Goal: Browse casually

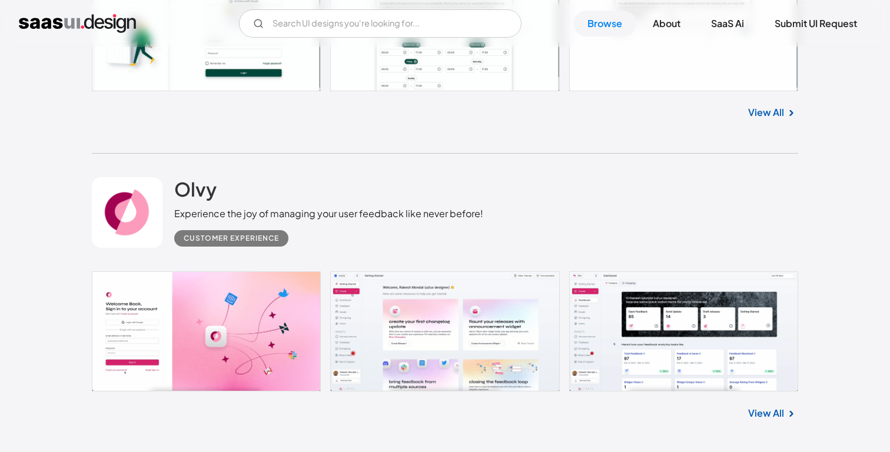
scroll to position [1554, 0]
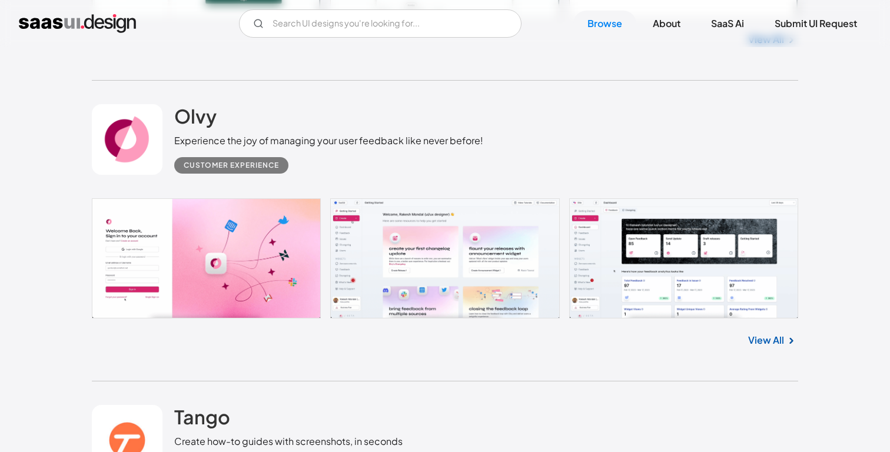
click at [699, 286] on link at bounding box center [445, 258] width 706 height 120
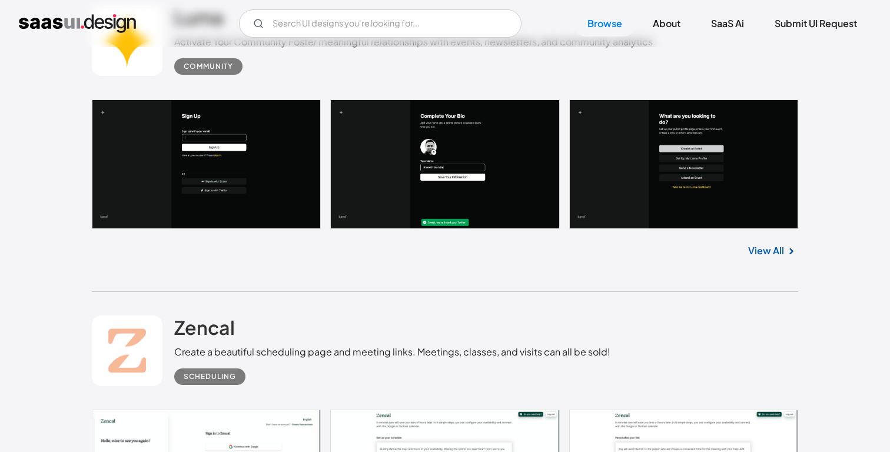
scroll to position [1211, 0]
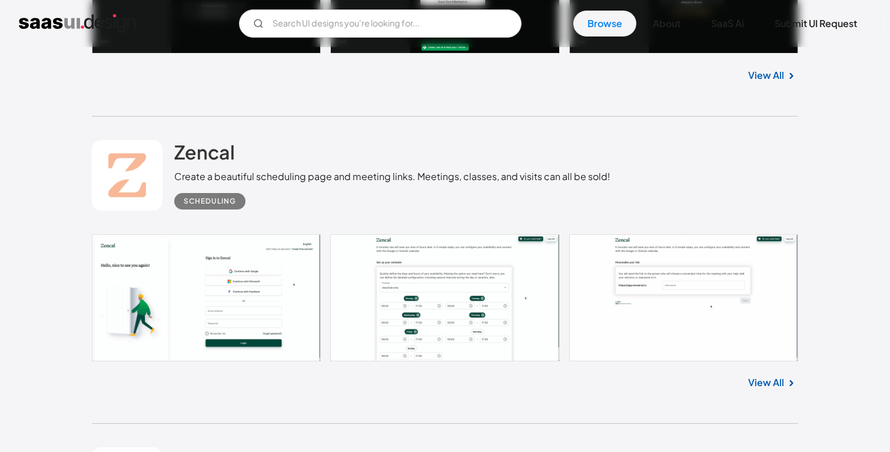
click at [251, 282] on link at bounding box center [445, 297] width 706 height 127
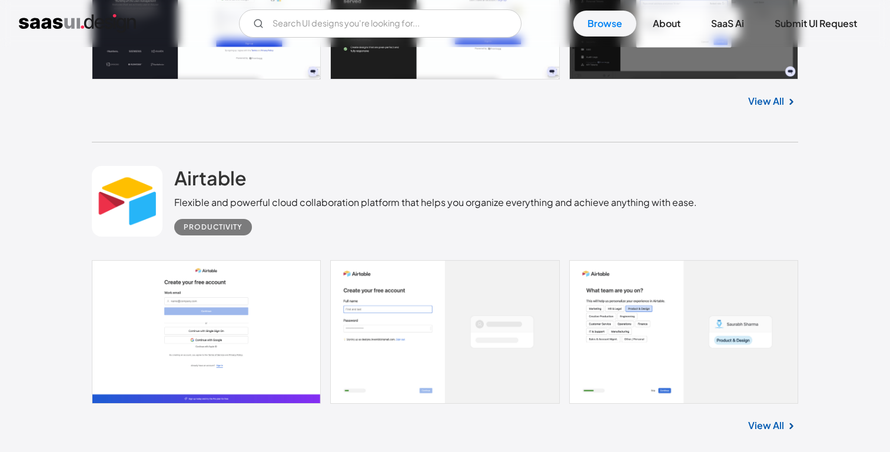
scroll to position [15759, 0]
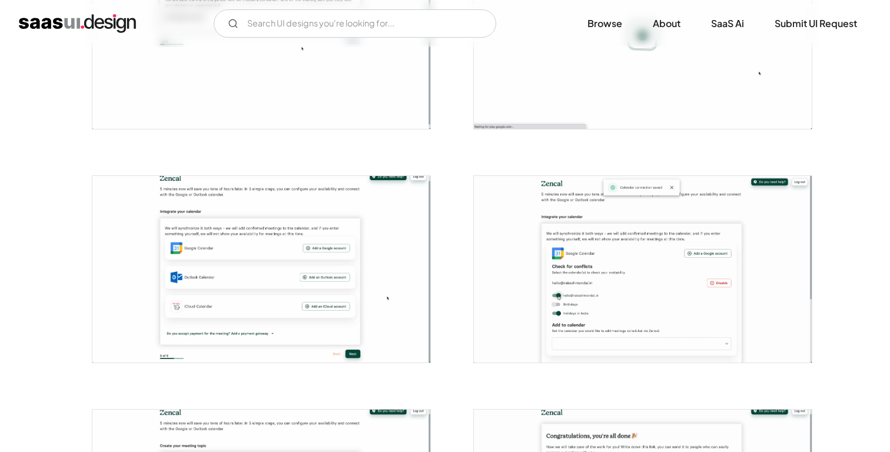
scroll to position [568, 0]
click at [313, 313] on img "open lightbox" at bounding box center [261, 268] width 338 height 187
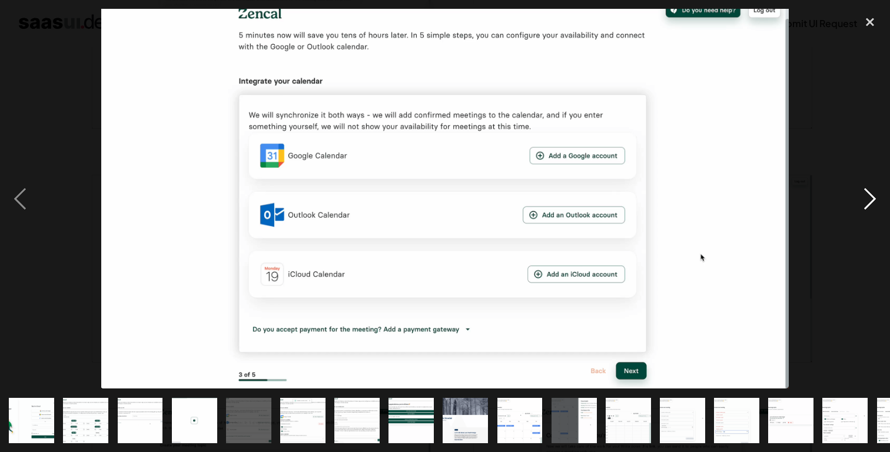
click at [866, 197] on div "next image" at bounding box center [870, 199] width 40 height 380
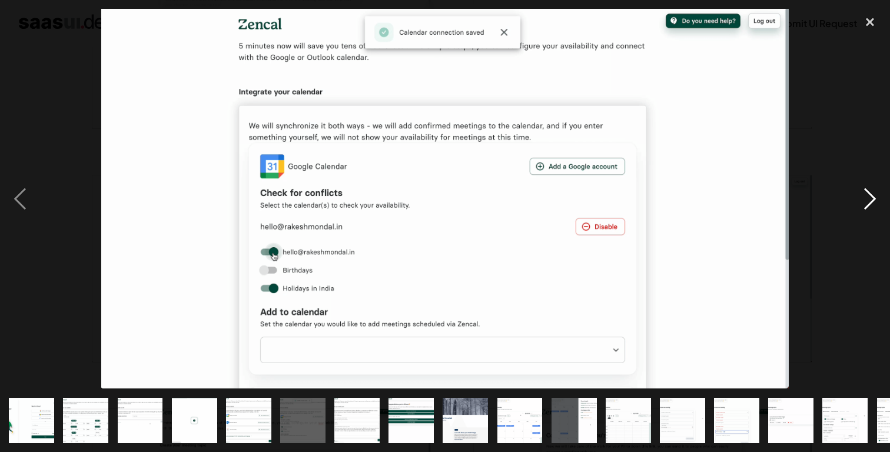
click at [866, 197] on div "next image" at bounding box center [870, 199] width 40 height 380
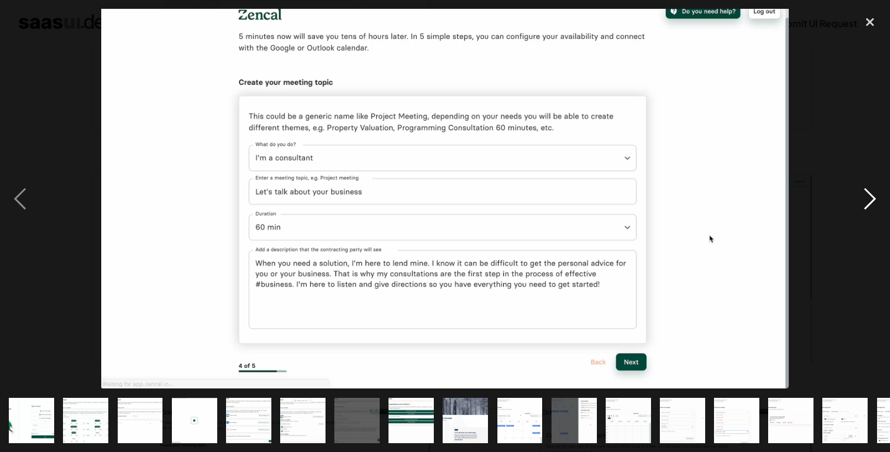
click at [866, 197] on div "next image" at bounding box center [870, 199] width 40 height 380
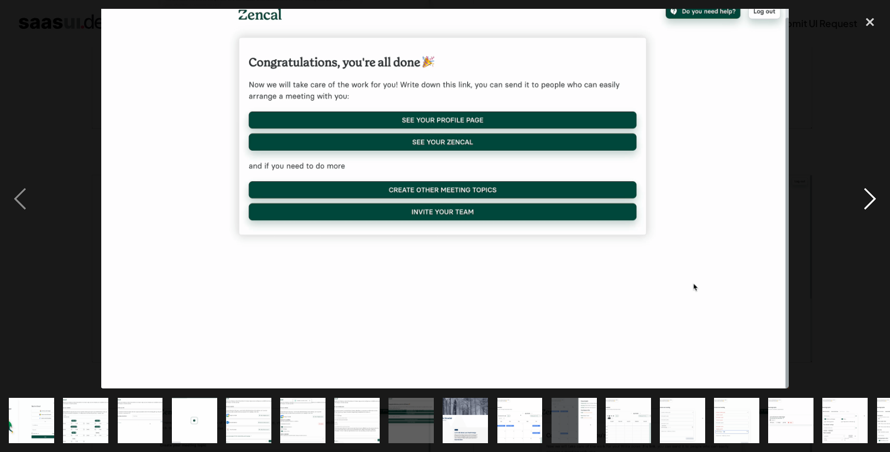
click at [866, 197] on div "next image" at bounding box center [870, 199] width 40 height 380
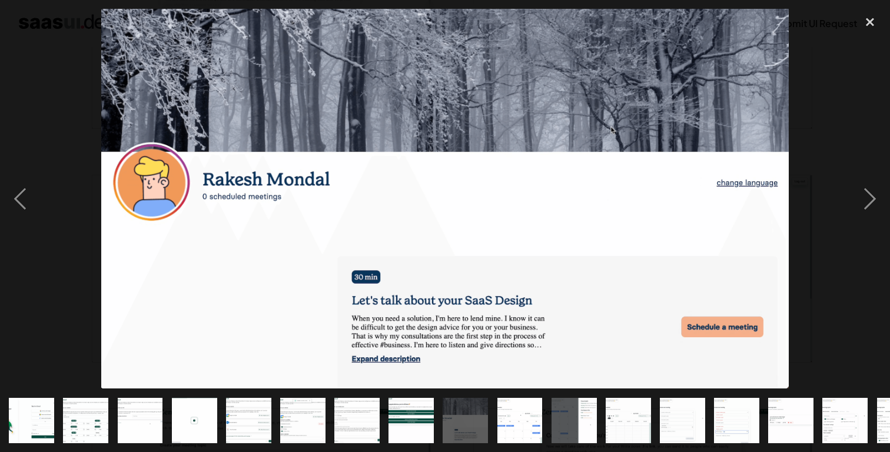
click at [843, 158] on div at bounding box center [445, 199] width 890 height 380
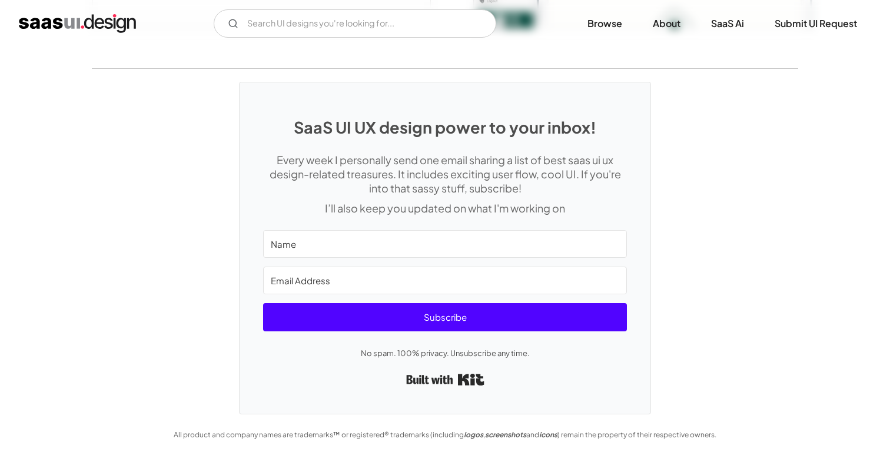
scroll to position [3004, 0]
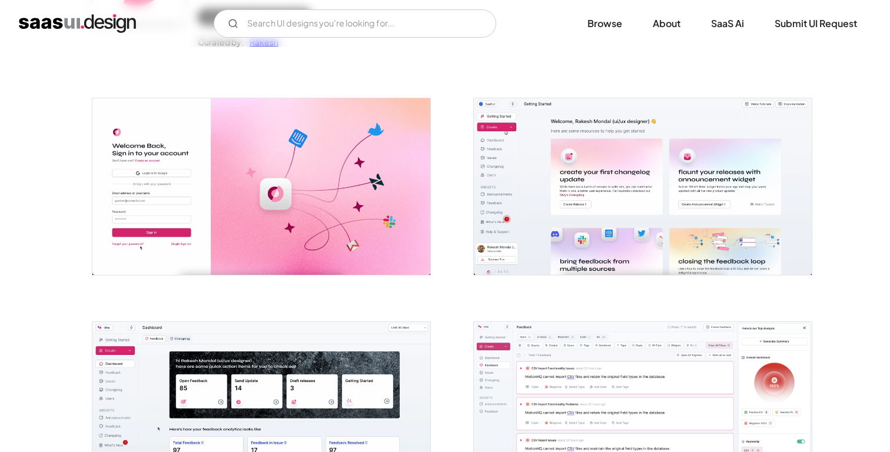
scroll to position [351, 0]
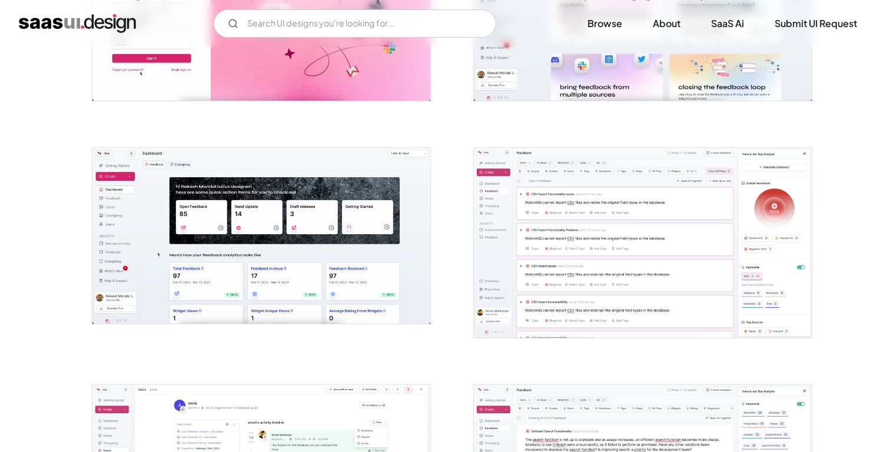
click at [361, 268] on img "open lightbox" at bounding box center [261, 236] width 338 height 176
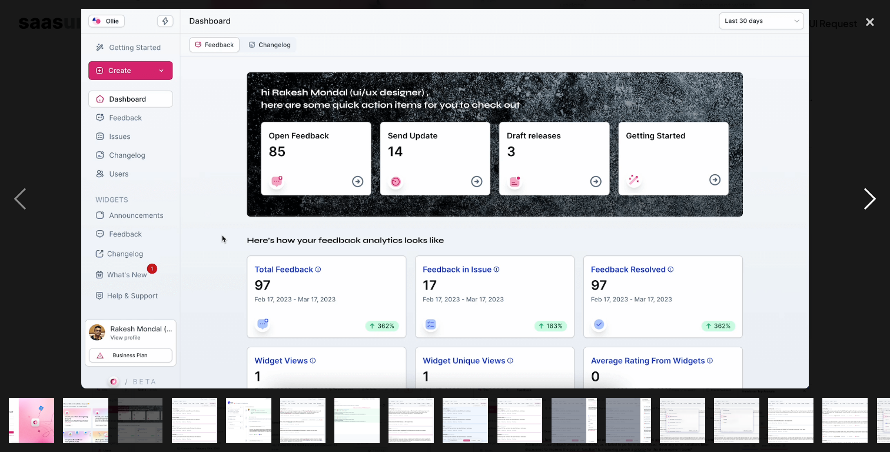
click at [868, 204] on div "next image" at bounding box center [870, 199] width 40 height 380
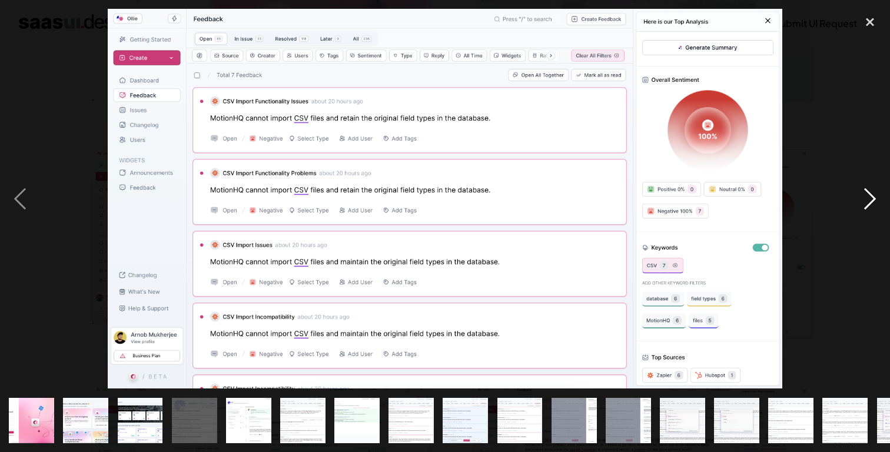
click at [868, 204] on div "next image" at bounding box center [870, 199] width 40 height 380
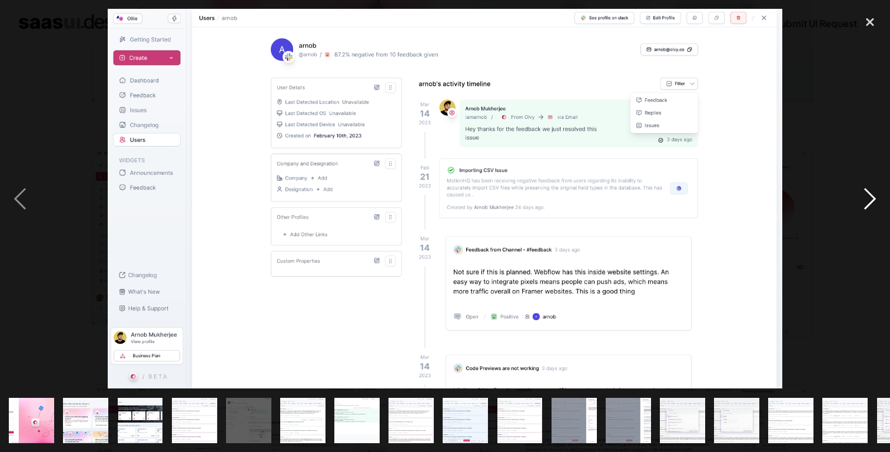
click at [864, 208] on div "next image" at bounding box center [870, 199] width 40 height 380
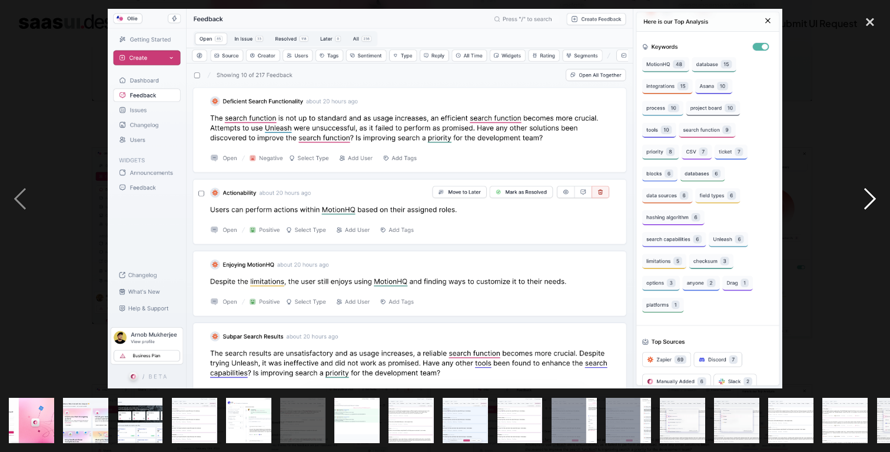
click at [864, 208] on div "next image" at bounding box center [870, 199] width 40 height 380
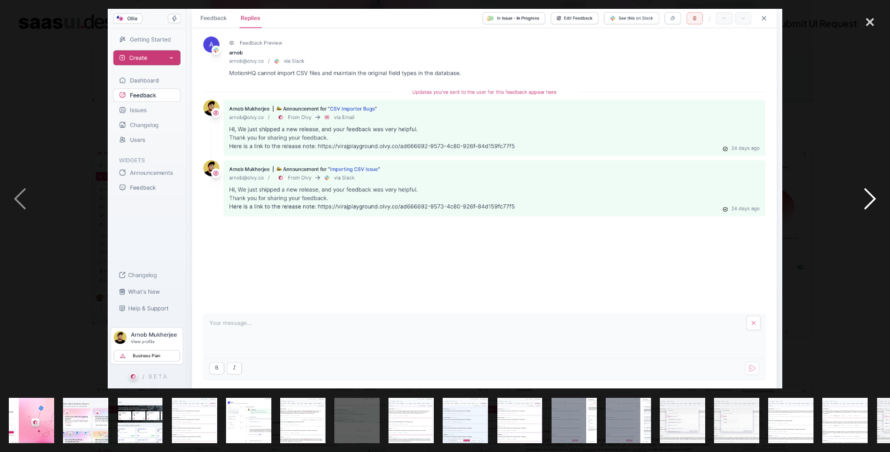
click at [864, 208] on div "next image" at bounding box center [870, 199] width 40 height 380
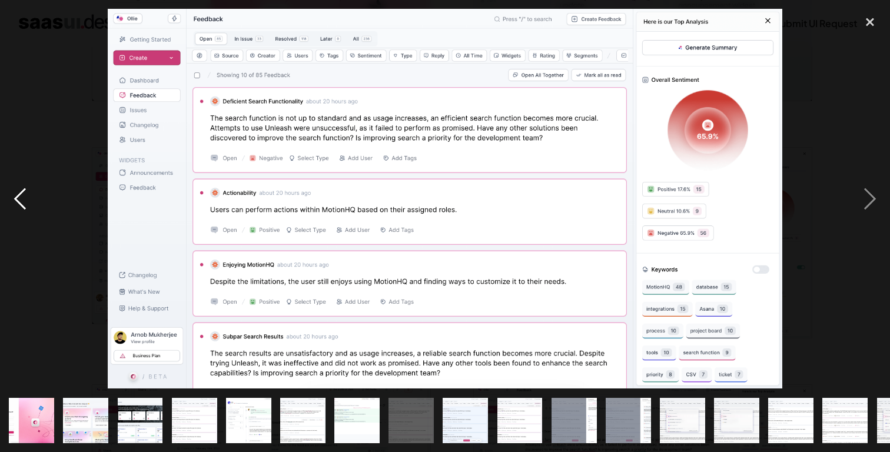
click at [22, 91] on div "previous image" at bounding box center [20, 199] width 40 height 380
